Goal: Transaction & Acquisition: Purchase product/service

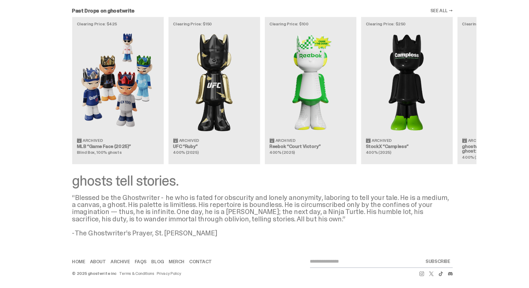
scroll to position [519, 0]
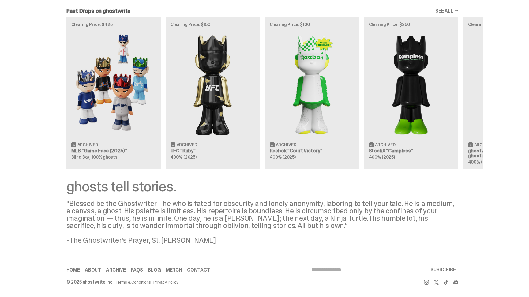
click at [264, 55] on img at bounding box center [411, 85] width 84 height 106
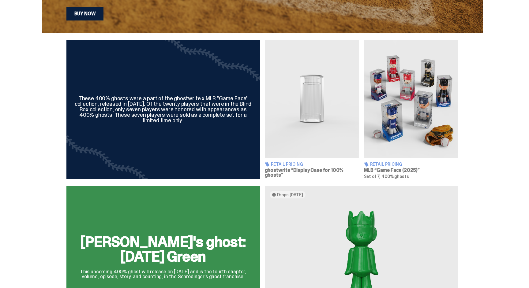
scroll to position [179, 0]
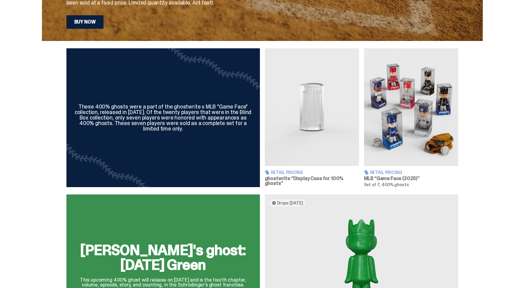
click at [264, 106] on img at bounding box center [312, 107] width 94 height 118
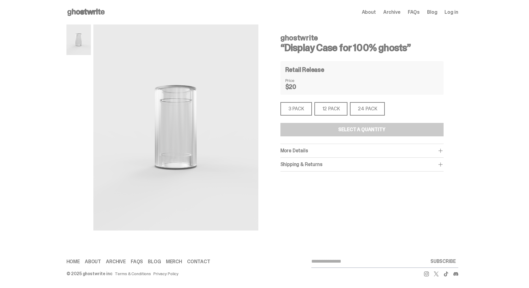
click at [264, 106] on div "3 PACK" at bounding box center [296, 108] width 32 height 13
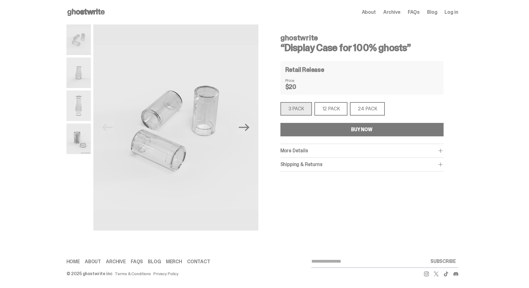
click at [264, 126] on button "BUY NOW" at bounding box center [361, 129] width 163 height 13
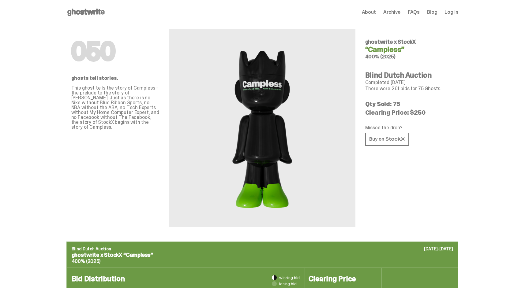
click at [398, 11] on span "Archive" at bounding box center [391, 12] width 17 height 5
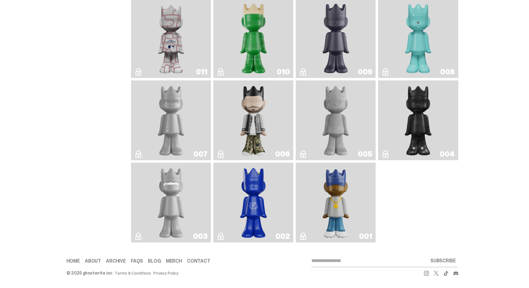
scroll to position [1049, 0]
click at [337, 175] on img "Eastside Golf" at bounding box center [336, 202] width 32 height 75
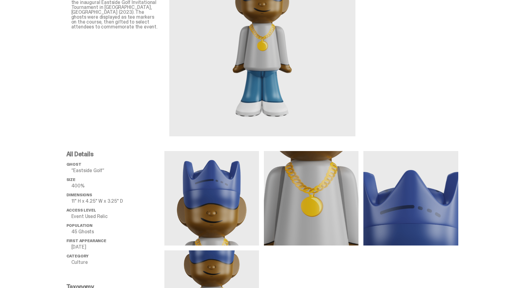
scroll to position [86, 0]
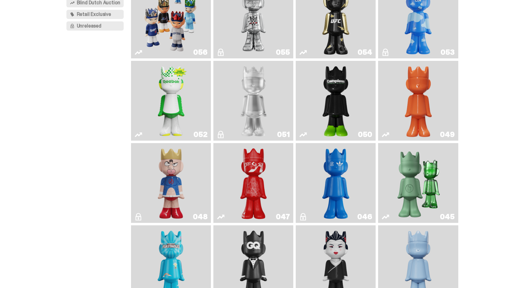
scroll to position [1049, 0]
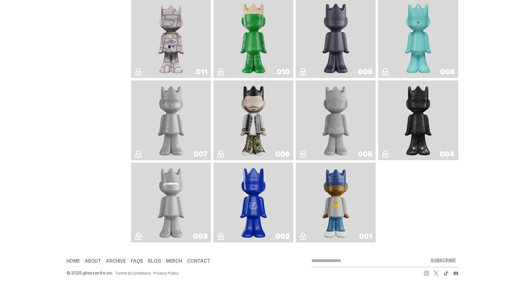
click at [267, 105] on img "Amiri" at bounding box center [253, 120] width 32 height 75
